Goal: Transaction & Acquisition: Purchase product/service

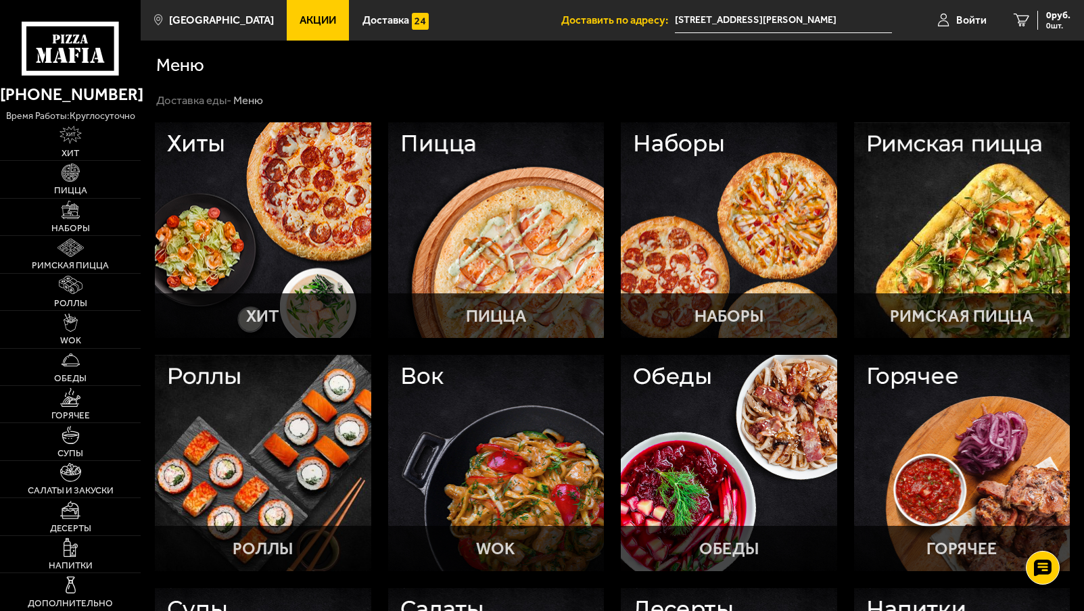
click at [303, 22] on span "Акции" at bounding box center [318, 20] width 37 height 11
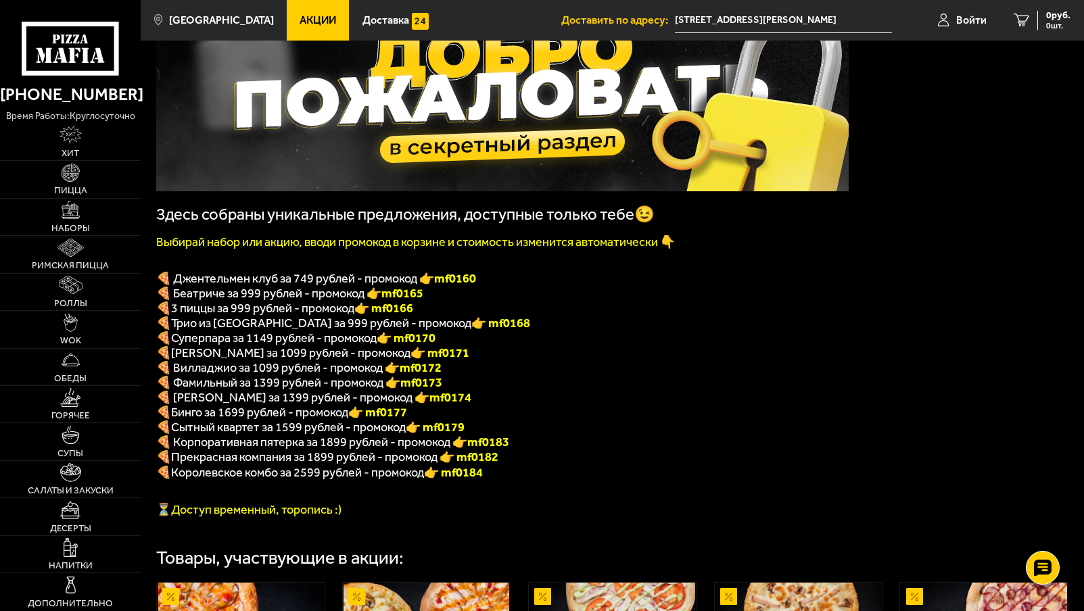
scroll to position [125, 0]
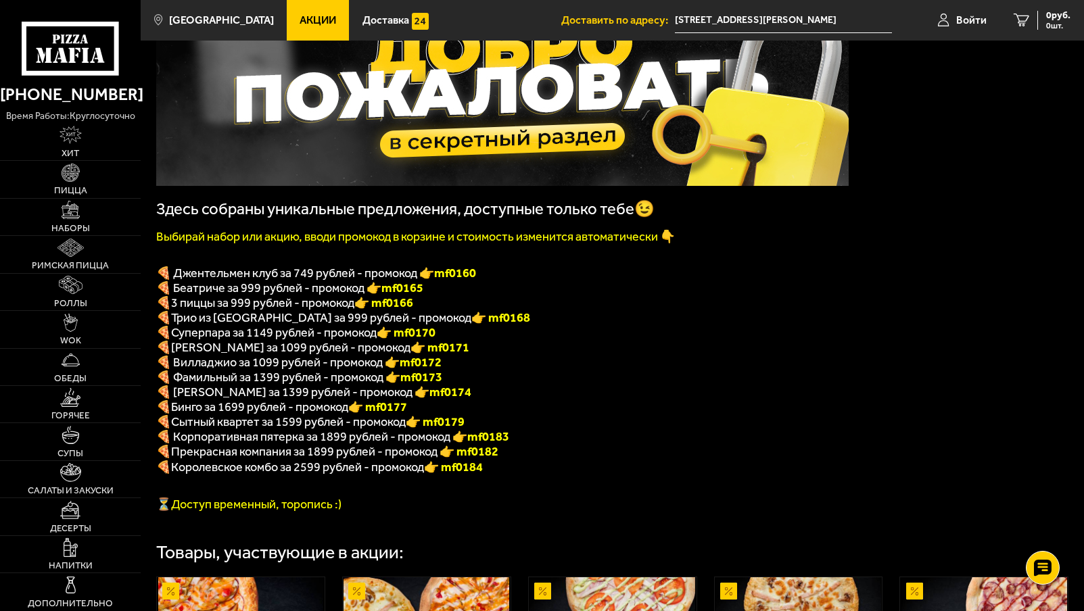
click at [399, 310] on font "👉 mf0166" at bounding box center [383, 303] width 59 height 15
copy font "f0166"
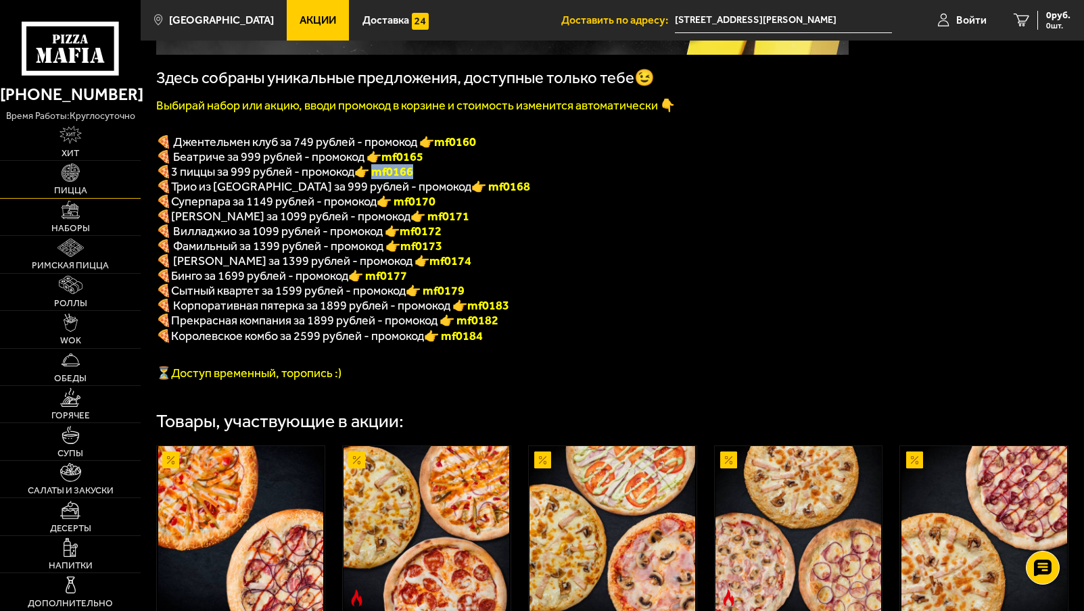
scroll to position [253, 0]
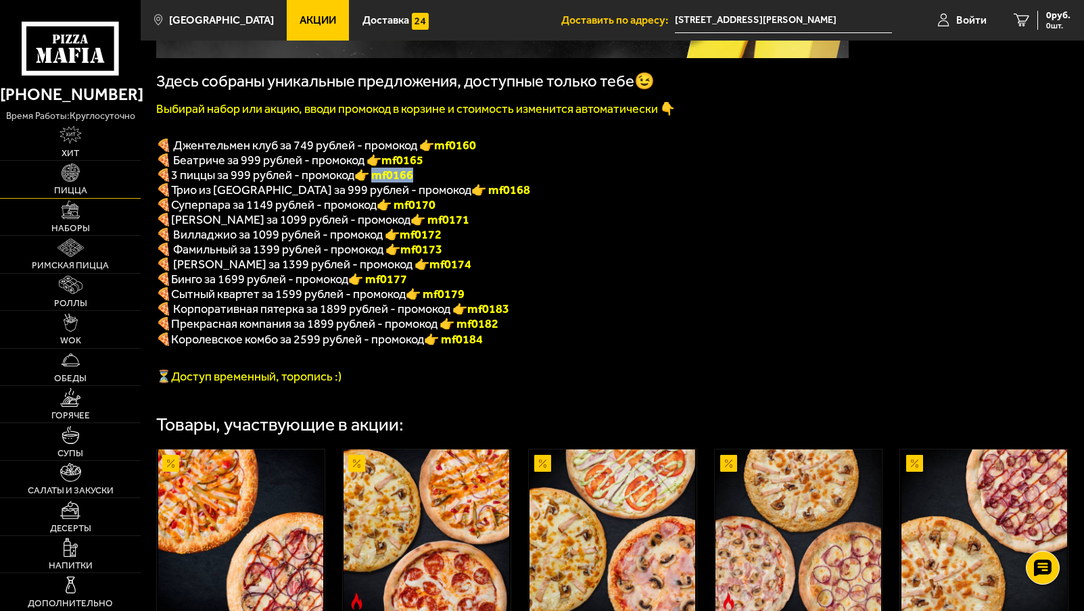
click at [55, 177] on link "Пицца" at bounding box center [70, 179] width 141 height 37
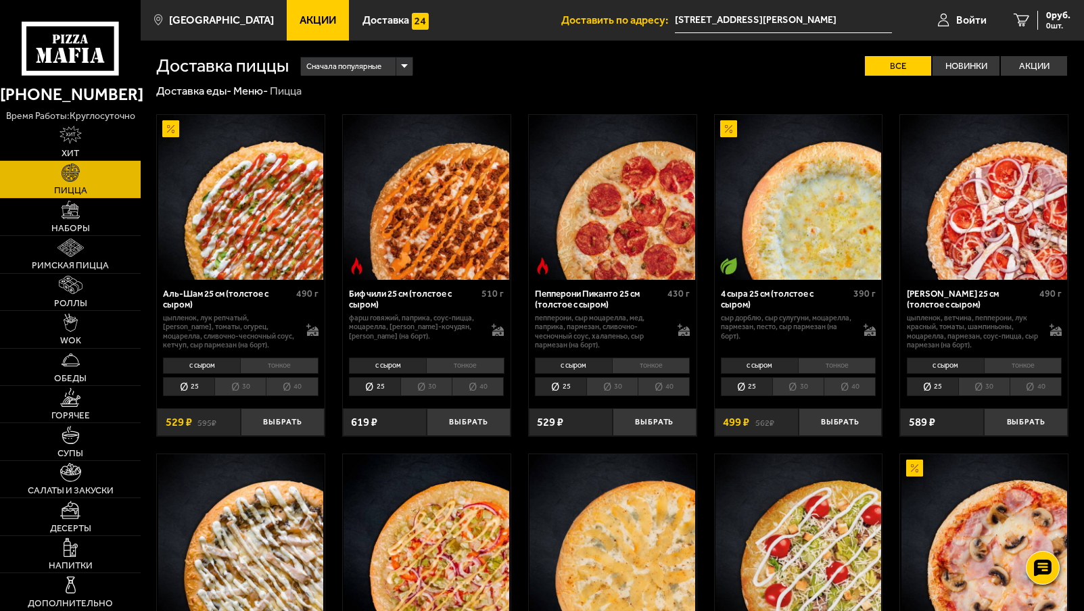
click at [381, 66] on span "Сначала популярные" at bounding box center [343, 67] width 75 height 22
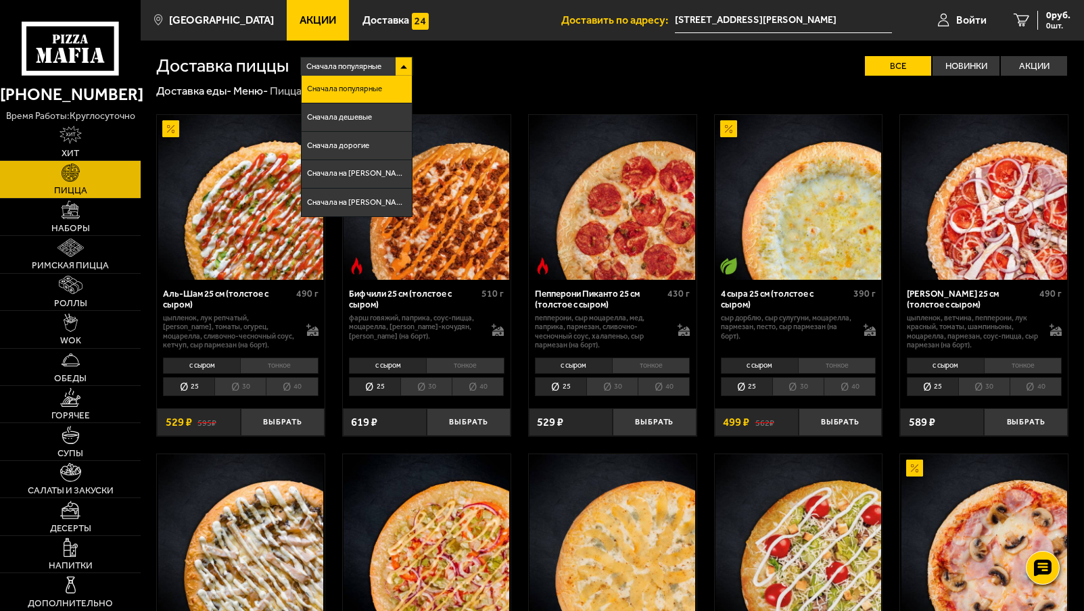
click at [425, 385] on li "30" at bounding box center [425, 386] width 51 height 19
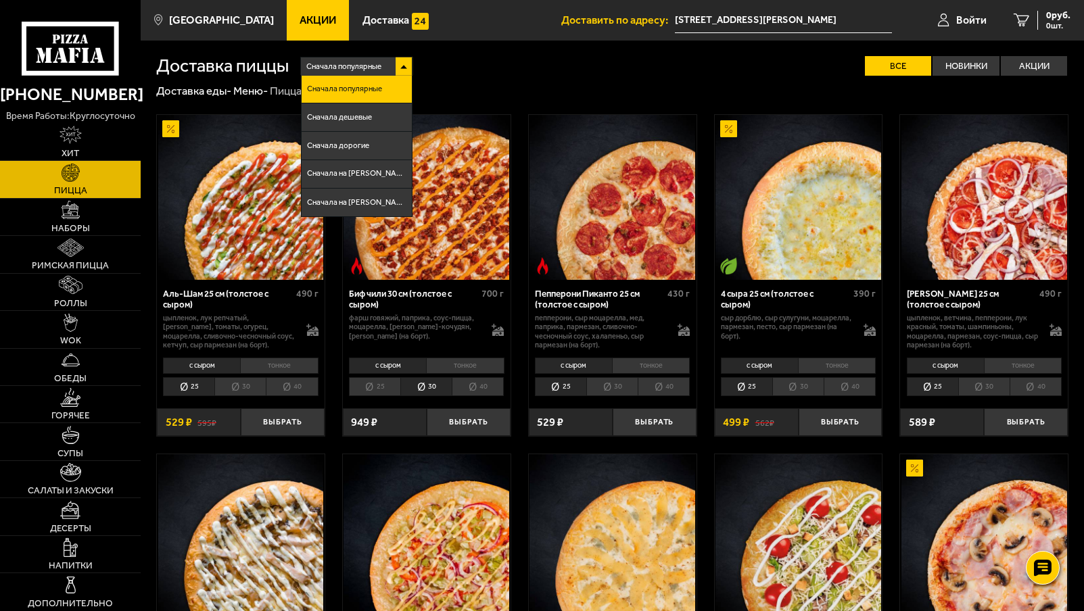
click at [460, 65] on div "Сначала популярные Сначала популярные Сначала дешевые Сначала дорогие Сначала н…" at bounding box center [679, 66] width 780 height 20
click at [463, 366] on li "тонкое" at bounding box center [465, 366] width 78 height 16
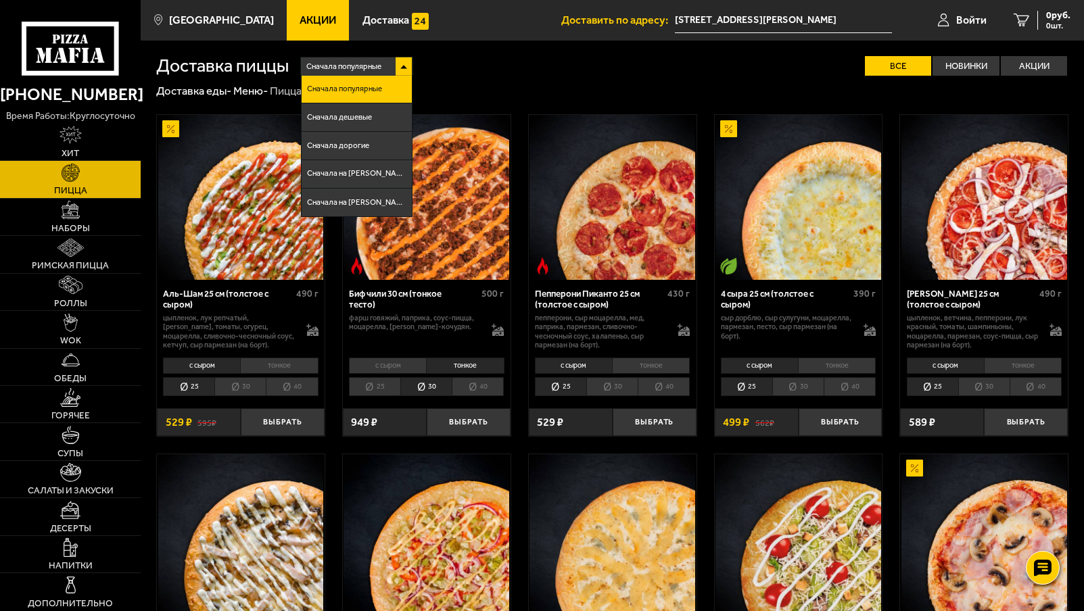
click at [374, 89] on span "Сначала популярные" at bounding box center [344, 89] width 75 height 8
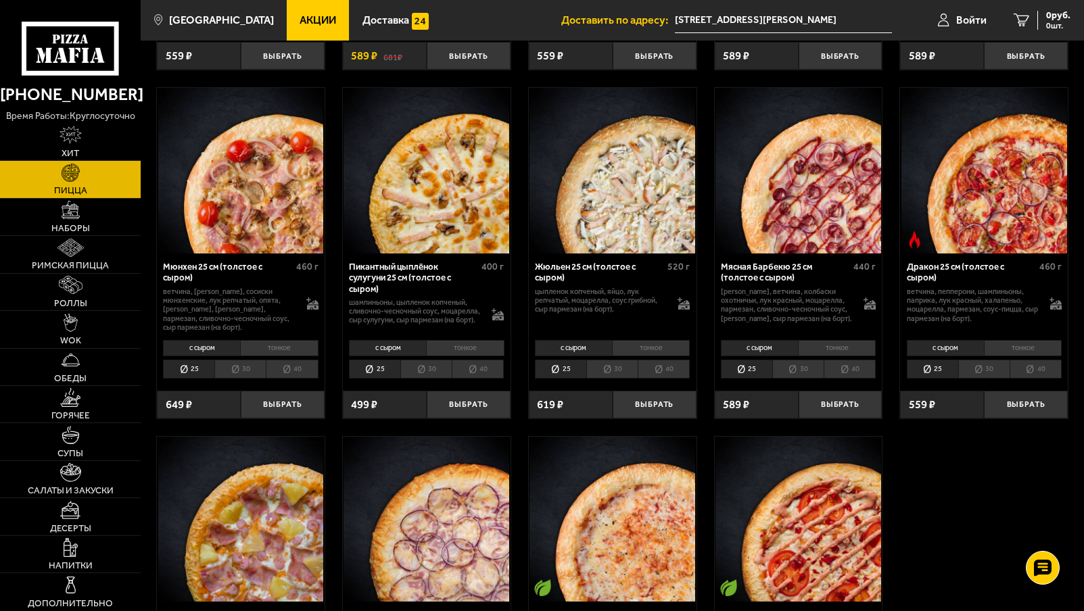
scroll to position [1419, 0]
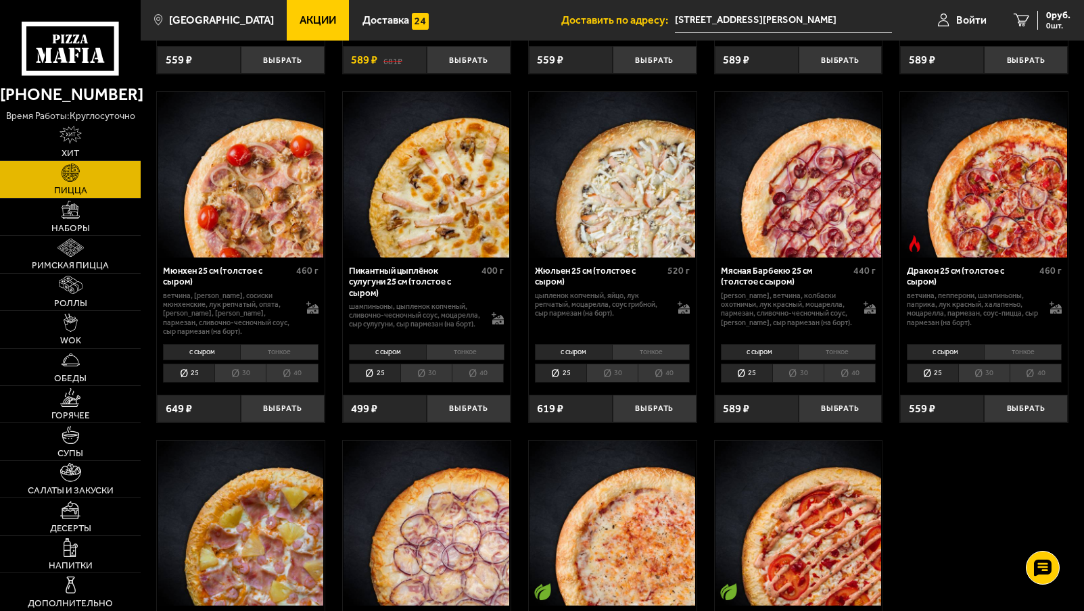
click at [239, 370] on li "30" at bounding box center [239, 373] width 51 height 19
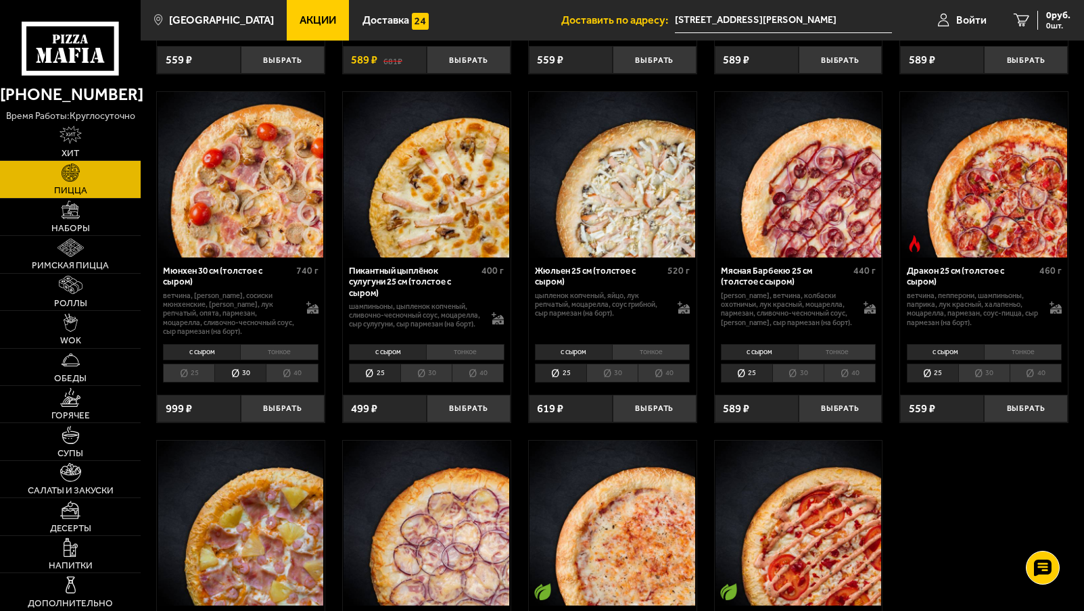
click at [183, 364] on li "25" at bounding box center [188, 373] width 51 height 19
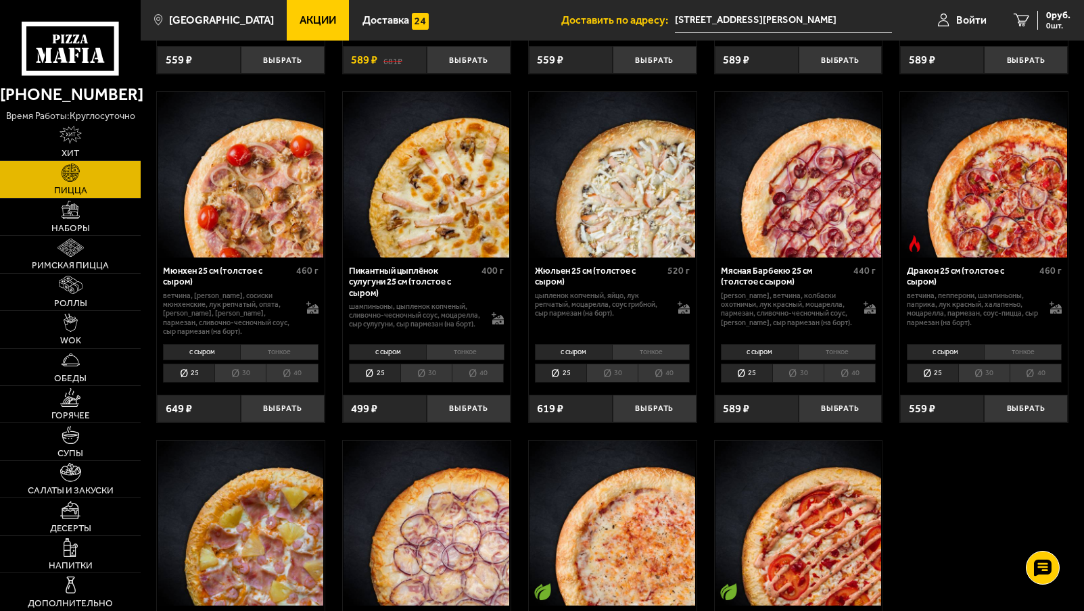
click at [310, 365] on li "40" at bounding box center [292, 373] width 52 height 19
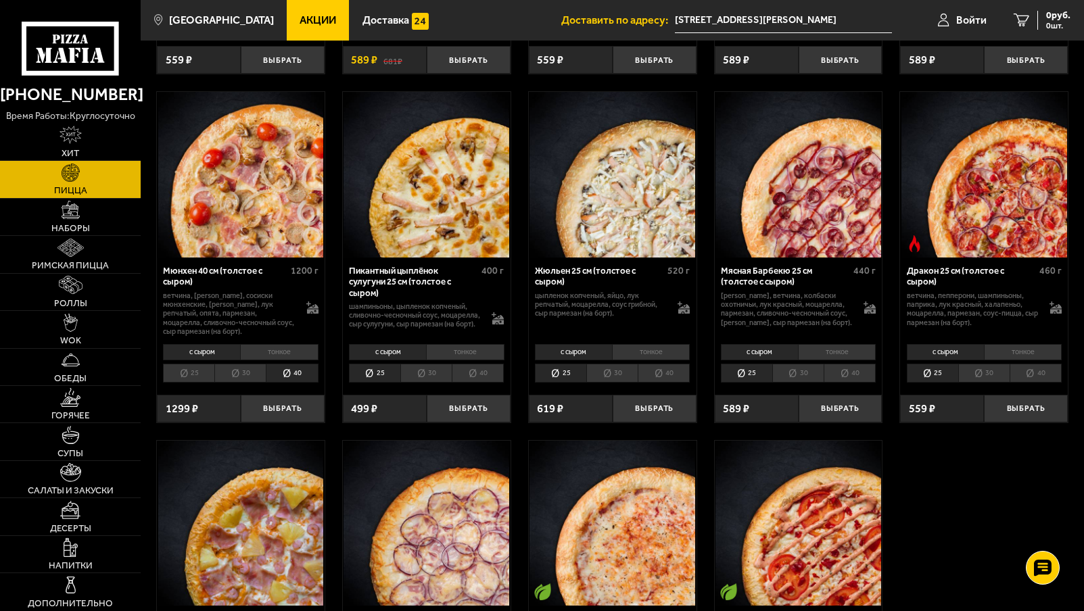
click at [198, 367] on li "25" at bounding box center [188, 373] width 51 height 19
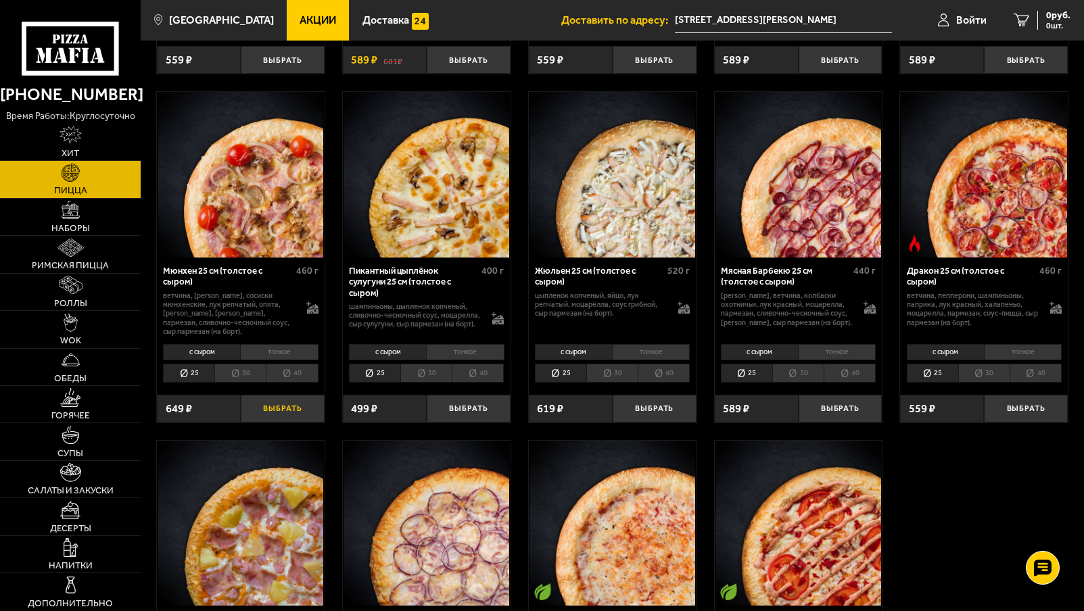
click at [277, 402] on button "Выбрать" at bounding box center [283, 409] width 84 height 28
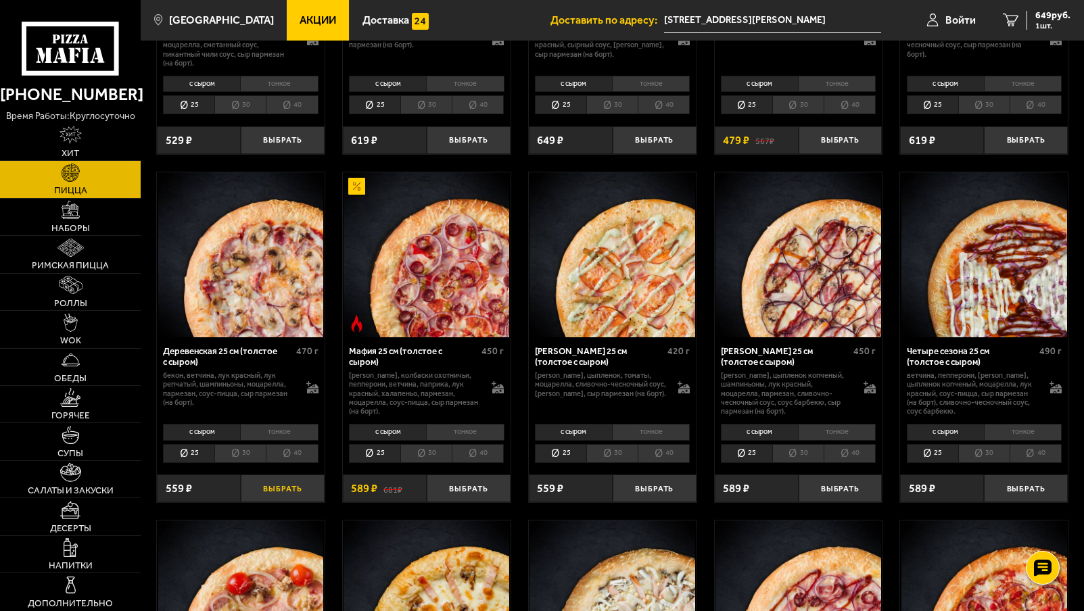
scroll to position [966, 0]
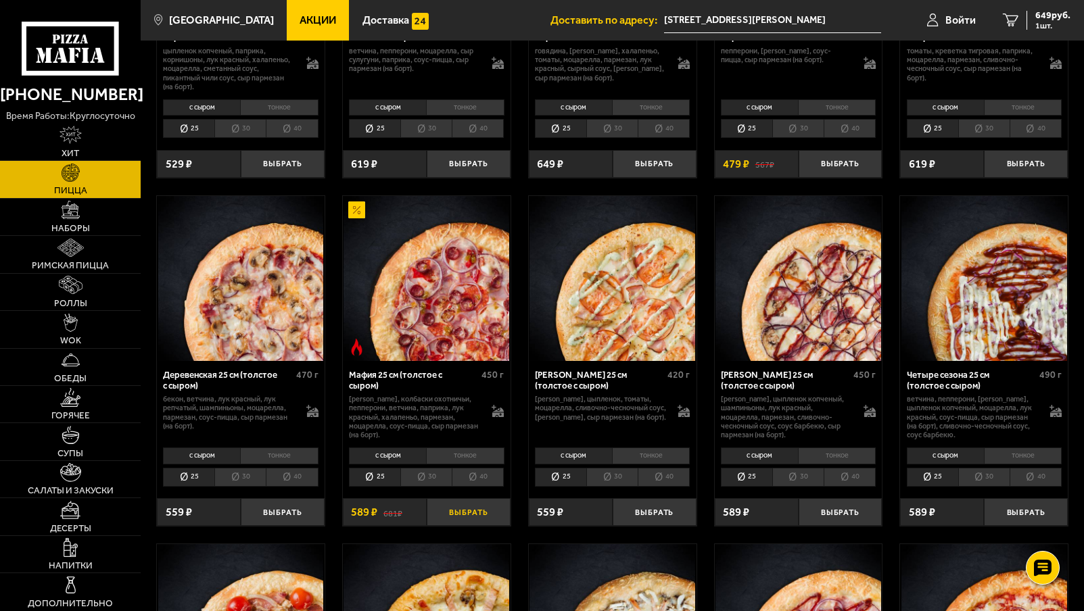
click at [469, 514] on button "Выбрать" at bounding box center [469, 512] width 84 height 28
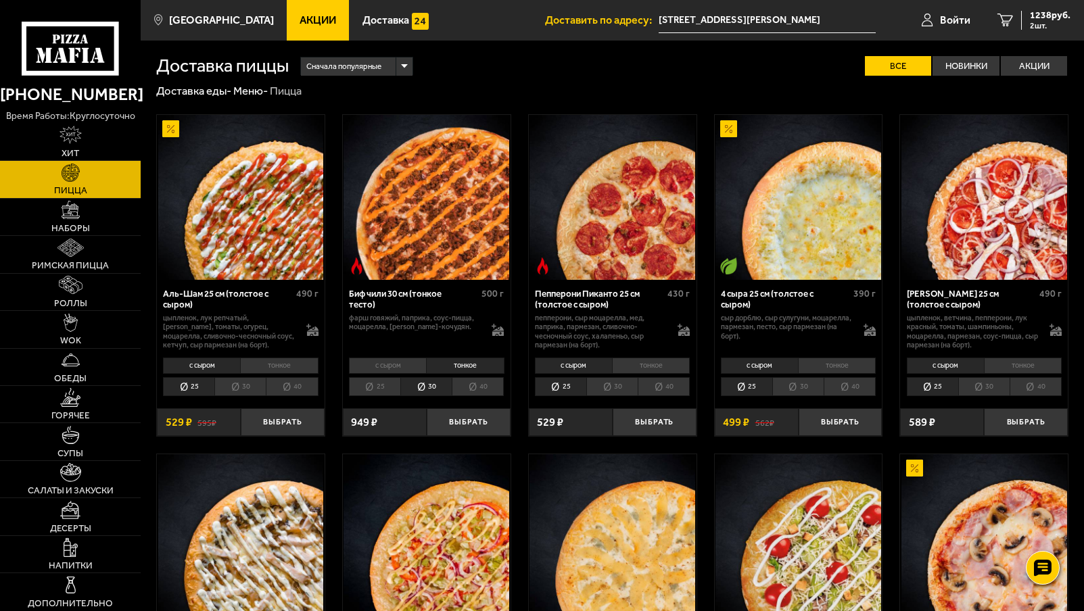
scroll to position [0, 0]
click at [369, 60] on span "Сначала популярные" at bounding box center [343, 67] width 75 height 22
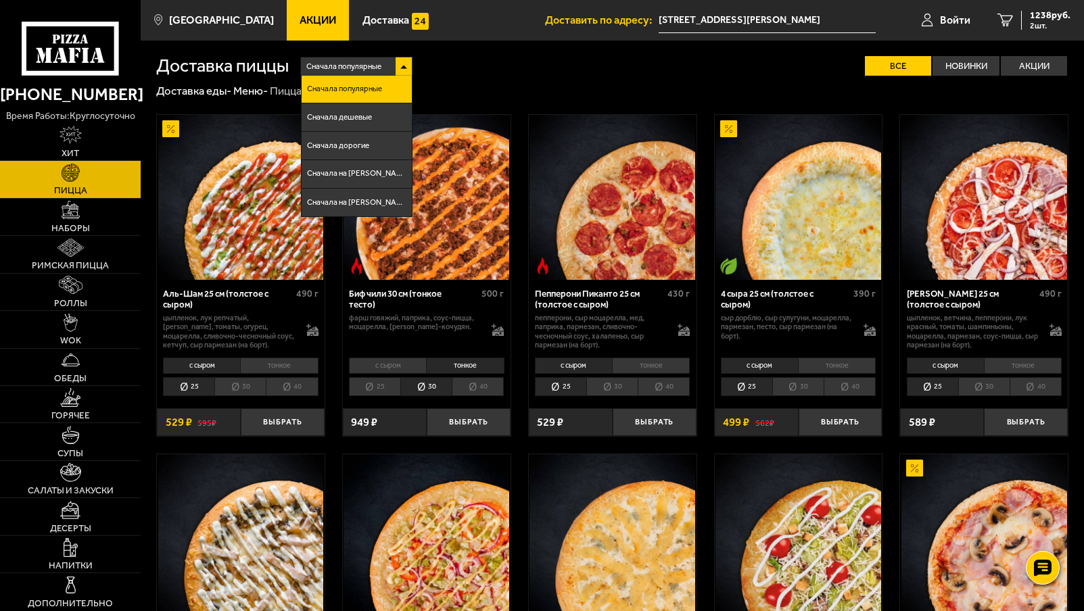
click at [375, 142] on li "Сначала дорогие" at bounding box center [357, 146] width 110 height 28
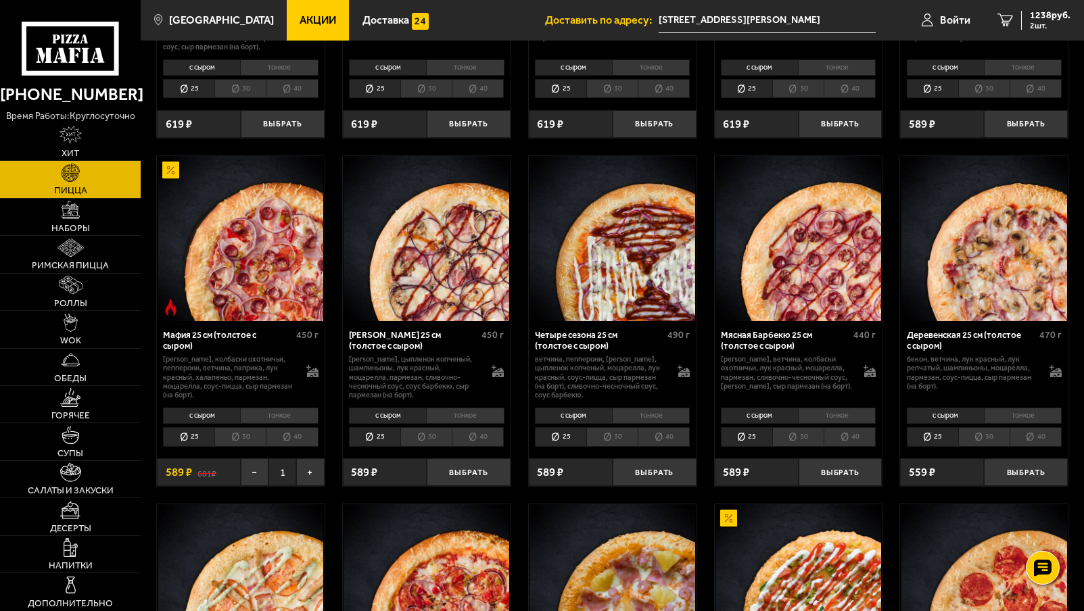
scroll to position [667, 0]
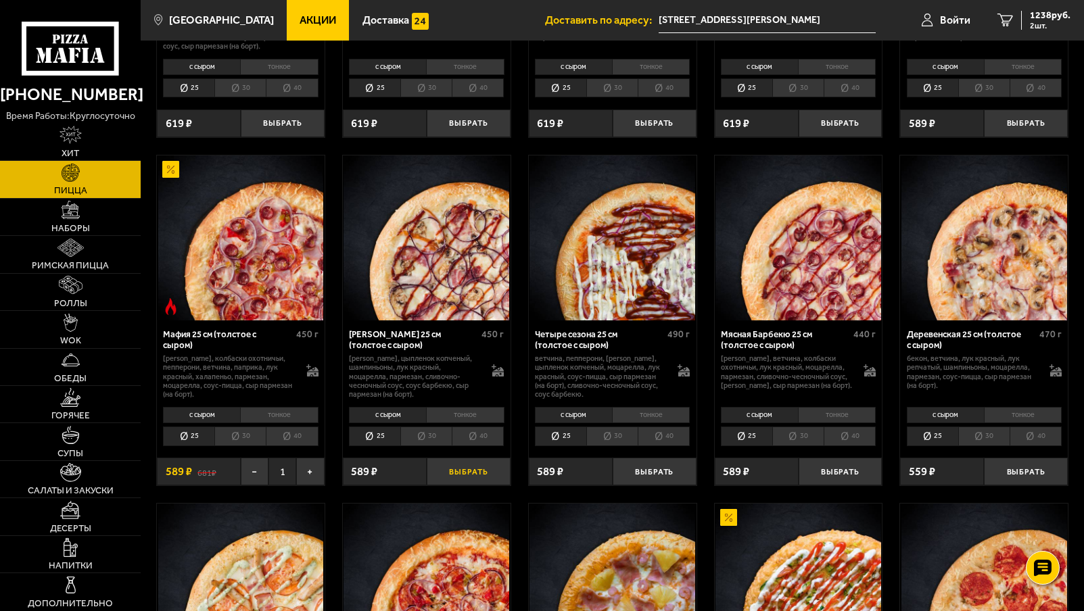
click at [451, 476] on button "Выбрать" at bounding box center [469, 472] width 84 height 28
click at [1033, 28] on span "3 шт." at bounding box center [1050, 26] width 41 height 8
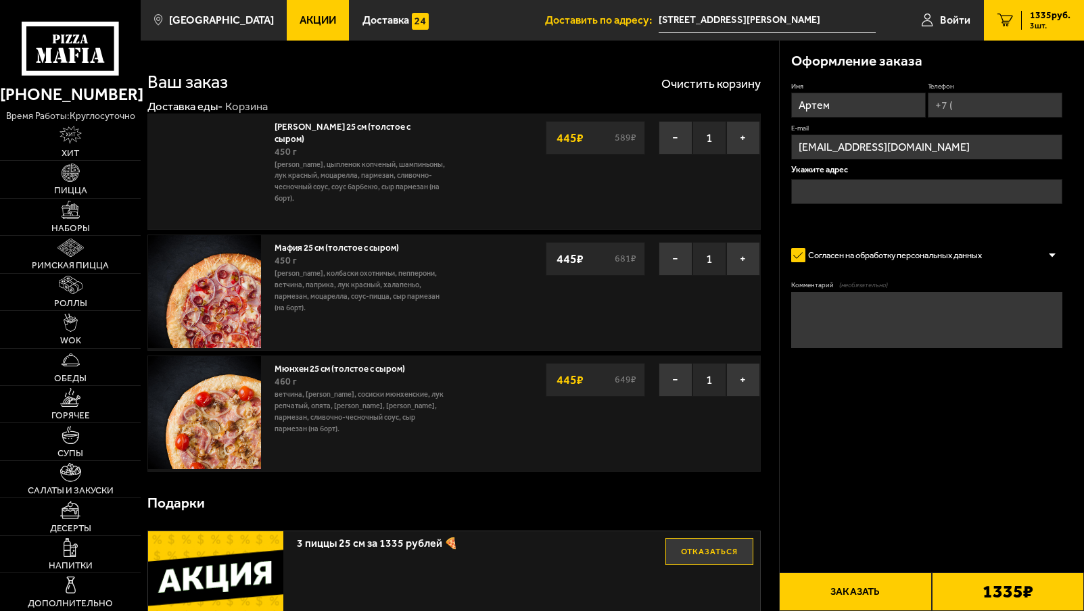
type input "[STREET_ADDRESS][PERSON_NAME]"
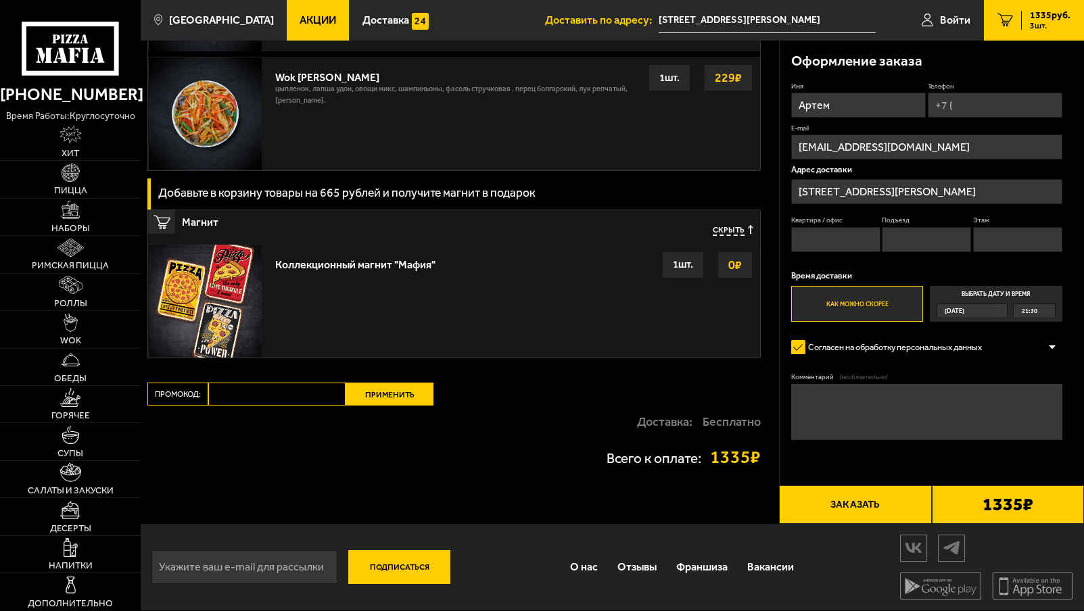
scroll to position [1281, 0]
click at [233, 394] on input "Промокод:" at bounding box center [276, 394] width 137 height 23
paste input "mf0166"
type input "mf0166"
click at [385, 403] on button "Применить" at bounding box center [390, 394] width 88 height 23
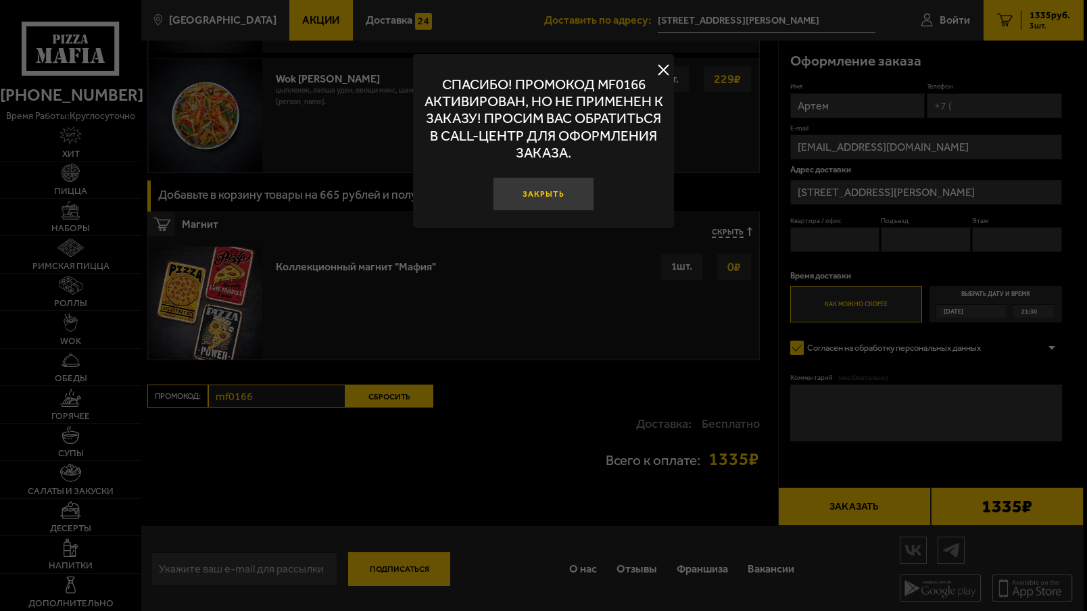
click at [517, 201] on button "Закрыть" at bounding box center [544, 194] width 102 height 34
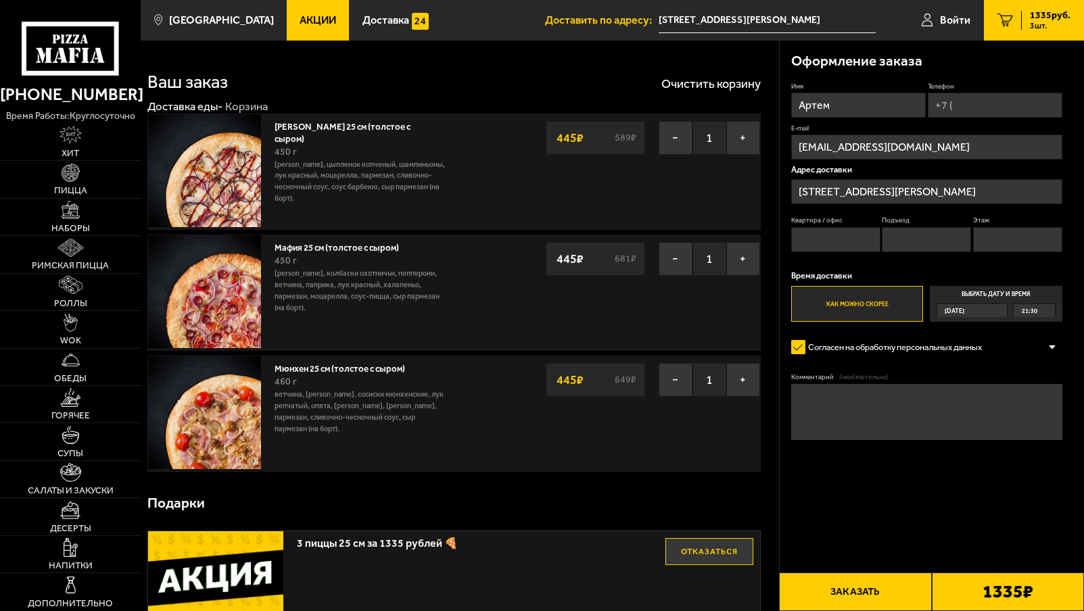
scroll to position [0, 0]
click at [673, 265] on button "−" at bounding box center [676, 259] width 34 height 34
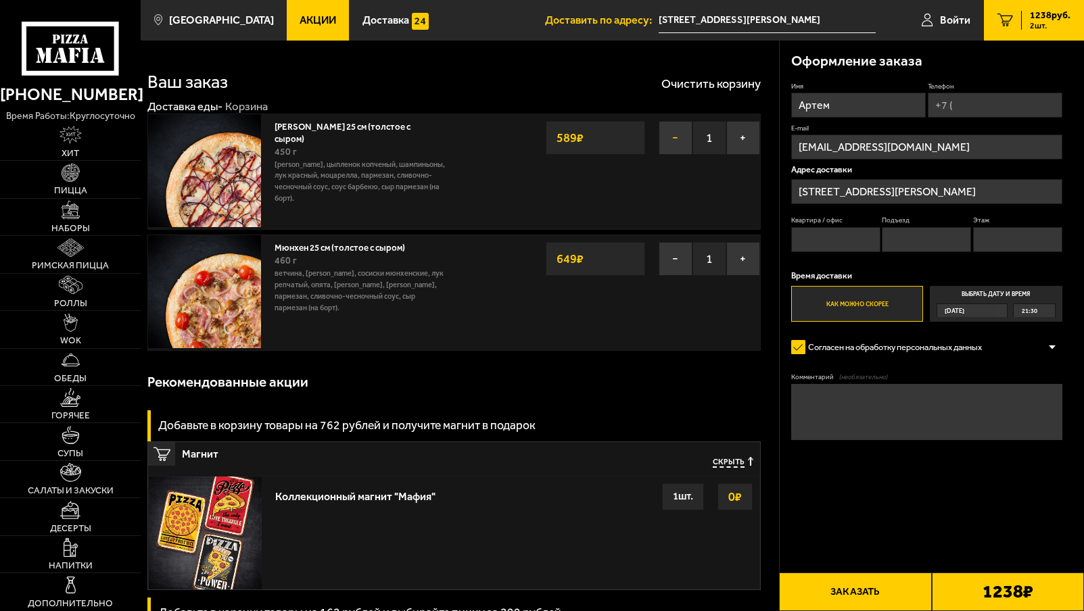
click at [676, 142] on button "−" at bounding box center [676, 138] width 34 height 34
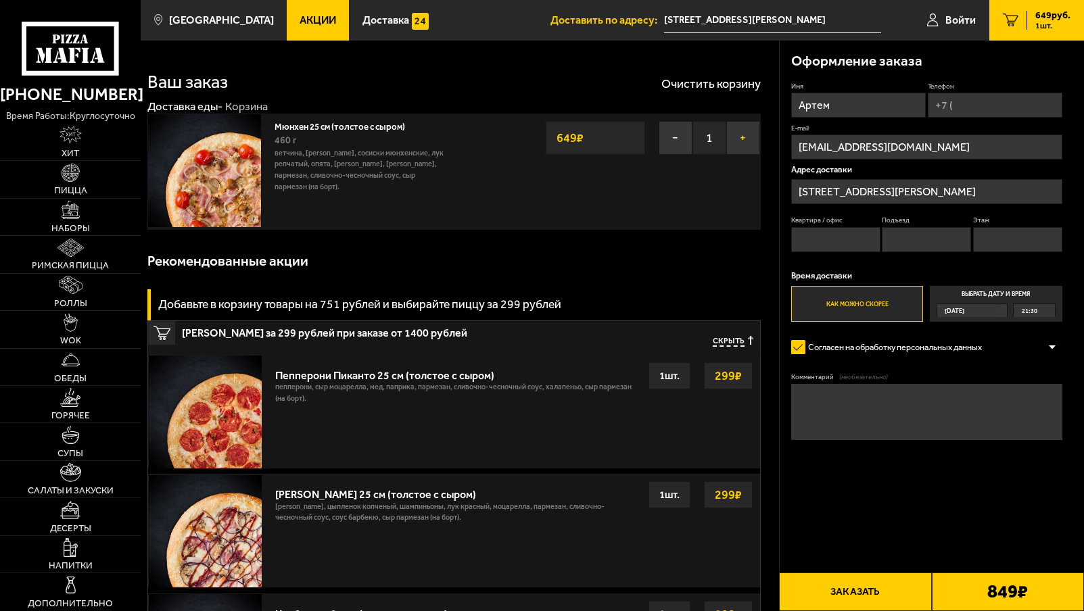
click at [738, 149] on button "+" at bounding box center [743, 138] width 34 height 34
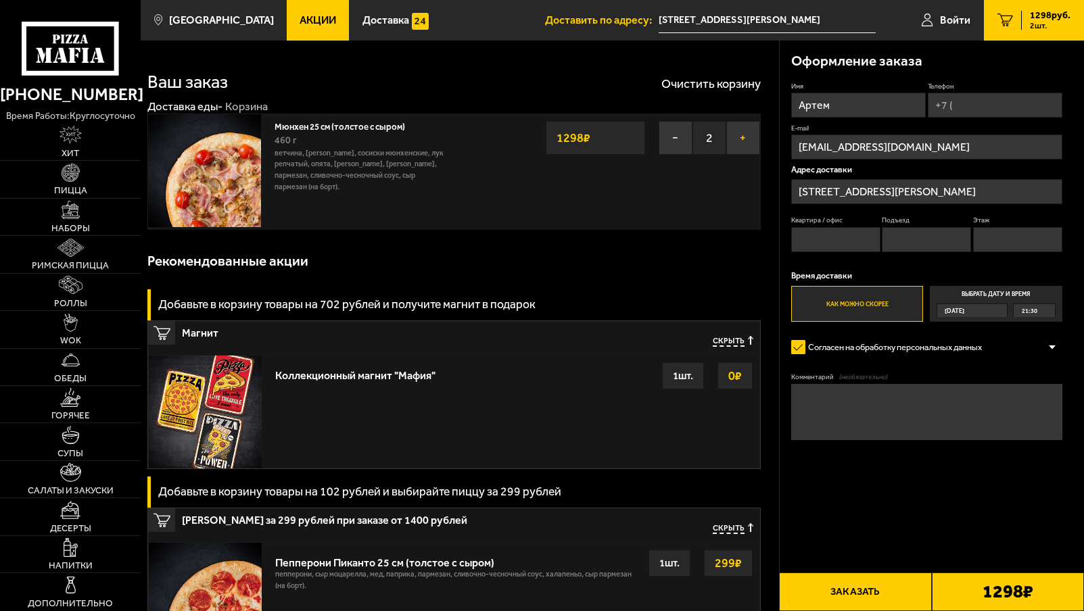
click at [738, 149] on button "+" at bounding box center [743, 138] width 34 height 34
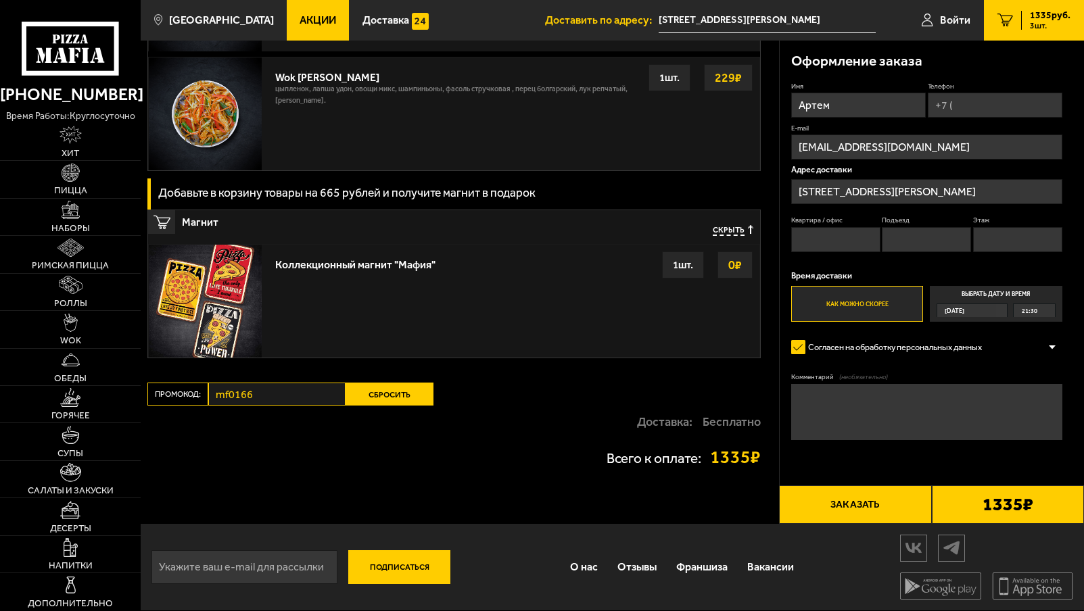
scroll to position [1037, 0]
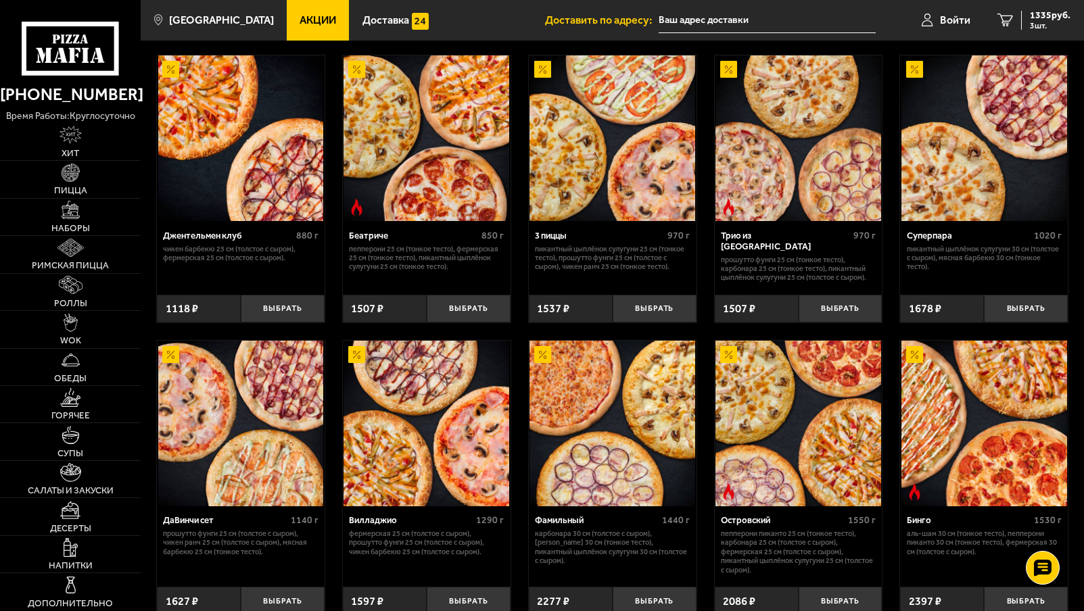
scroll to position [651, 0]
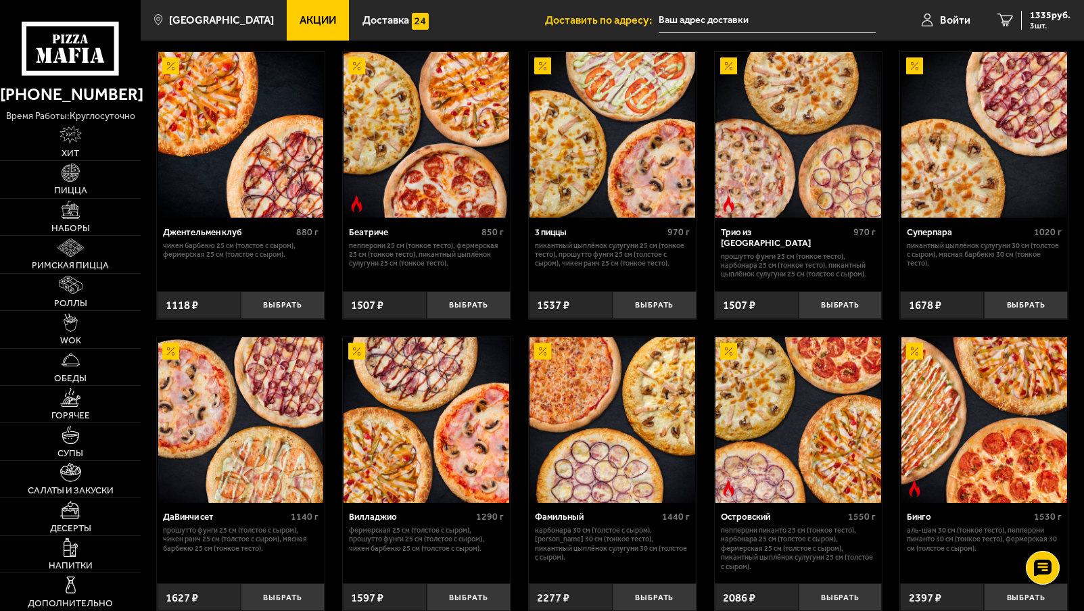
click at [596, 186] on img at bounding box center [613, 135] width 166 height 166
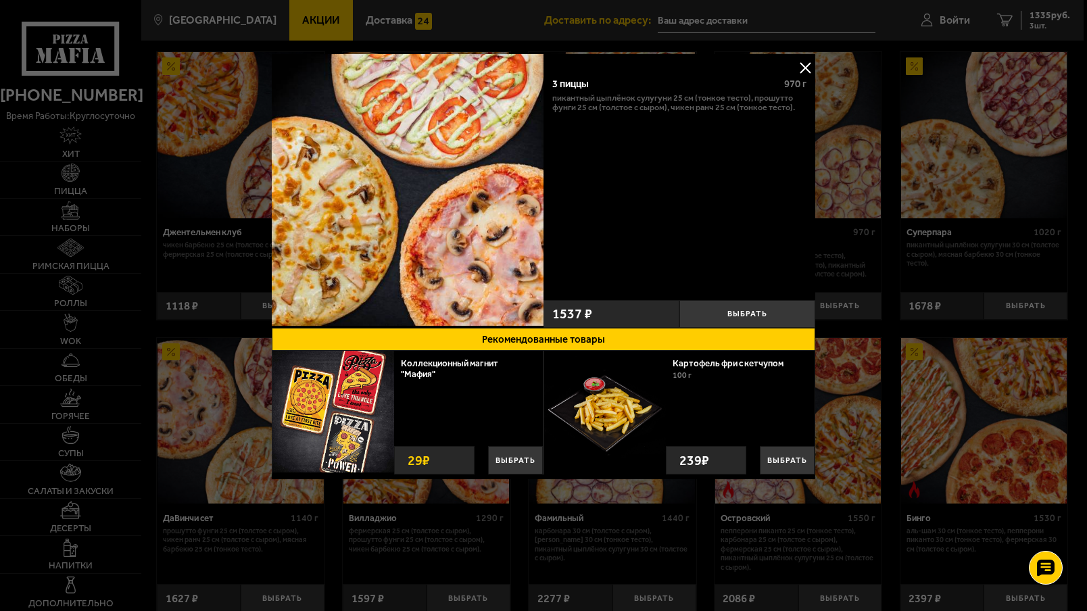
click at [802, 67] on button at bounding box center [805, 67] width 20 height 20
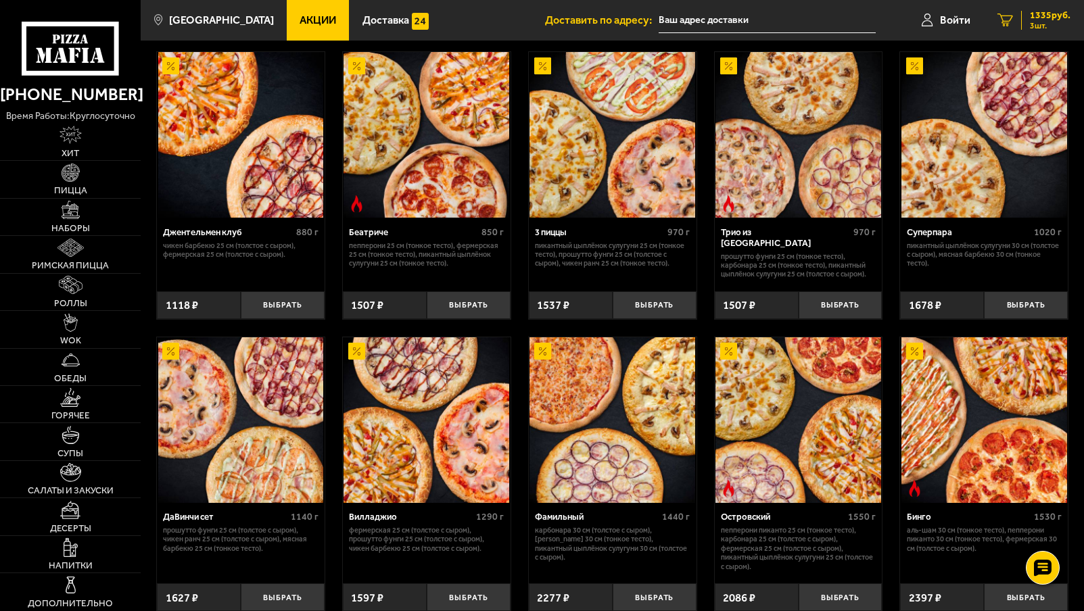
click at [1047, 26] on span "3 шт." at bounding box center [1050, 26] width 41 height 8
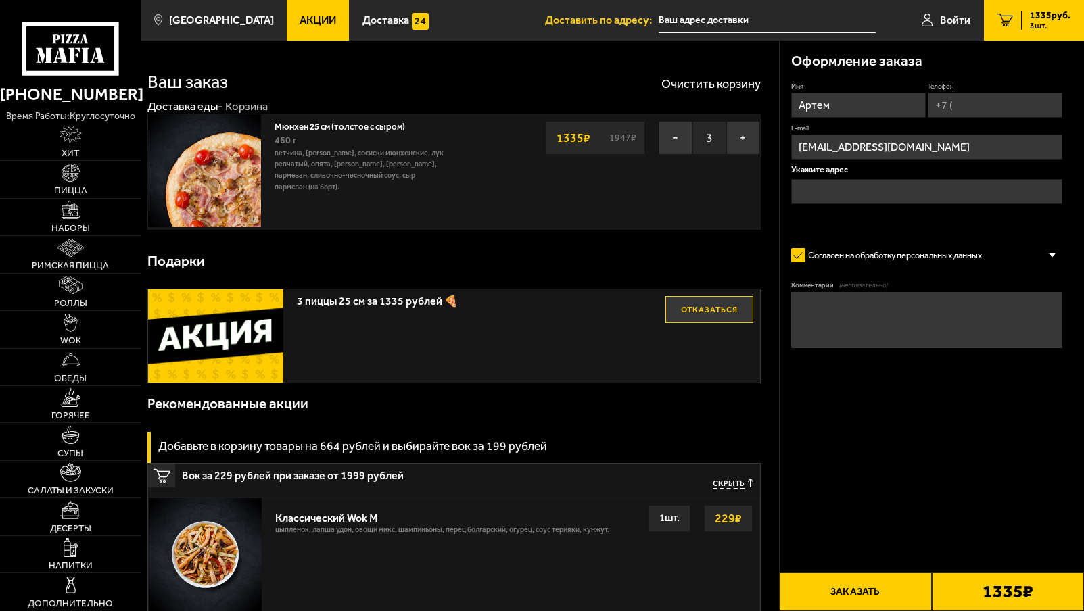
type input "[STREET_ADDRESS][PERSON_NAME]"
